Goal: Task Accomplishment & Management: Manage account settings

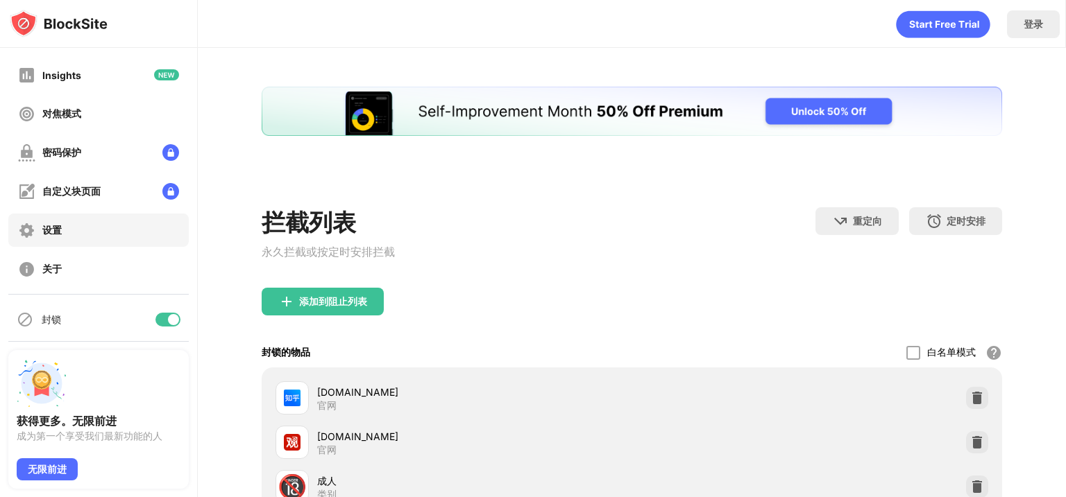
scroll to position [112, 0]
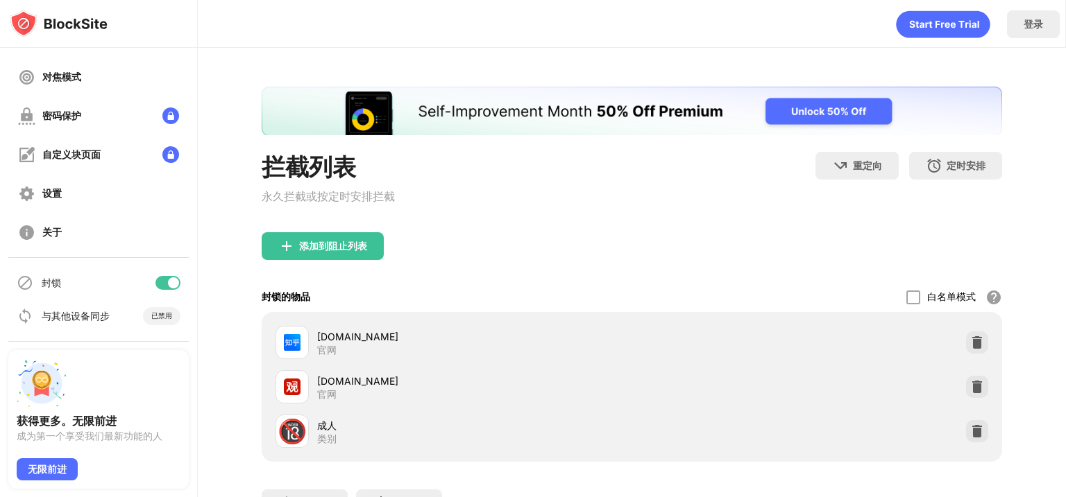
click at [155, 283] on div at bounding box center [167, 283] width 25 height 14
click at [162, 282] on div at bounding box center [167, 283] width 25 height 14
